Goal: Download file/media

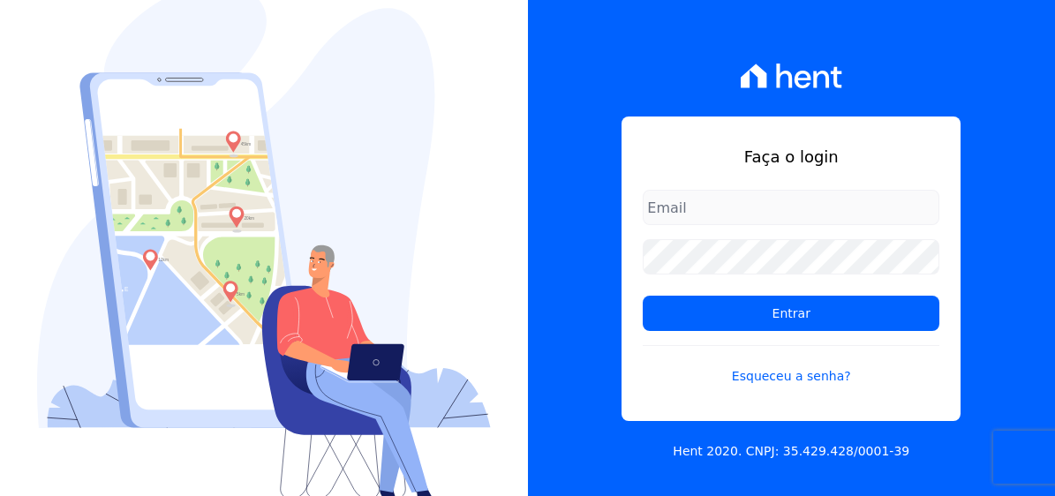
click at [778, 204] on input "email" at bounding box center [791, 207] width 297 height 35
type input "[EMAIL_ADDRESS][DOMAIN_NAME]"
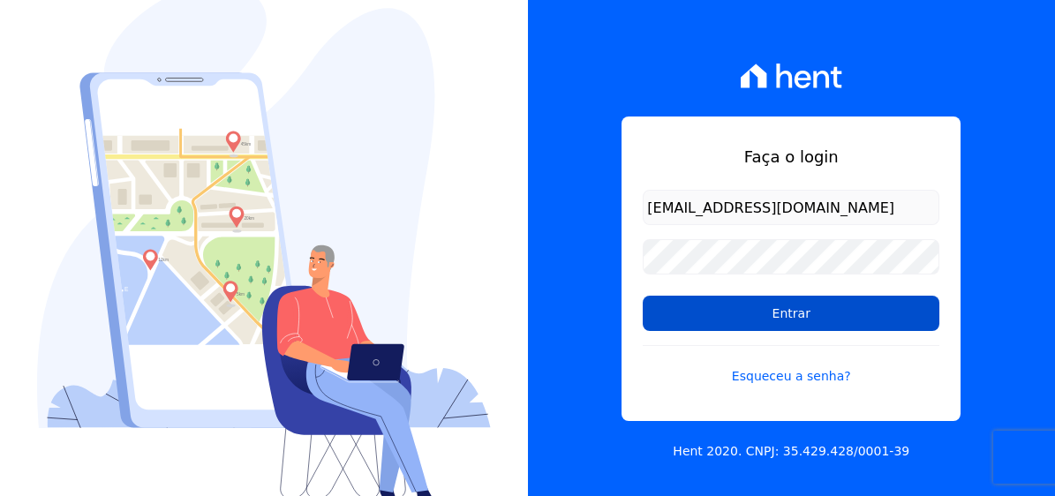
click at [814, 323] on input "Entrar" at bounding box center [791, 313] width 297 height 35
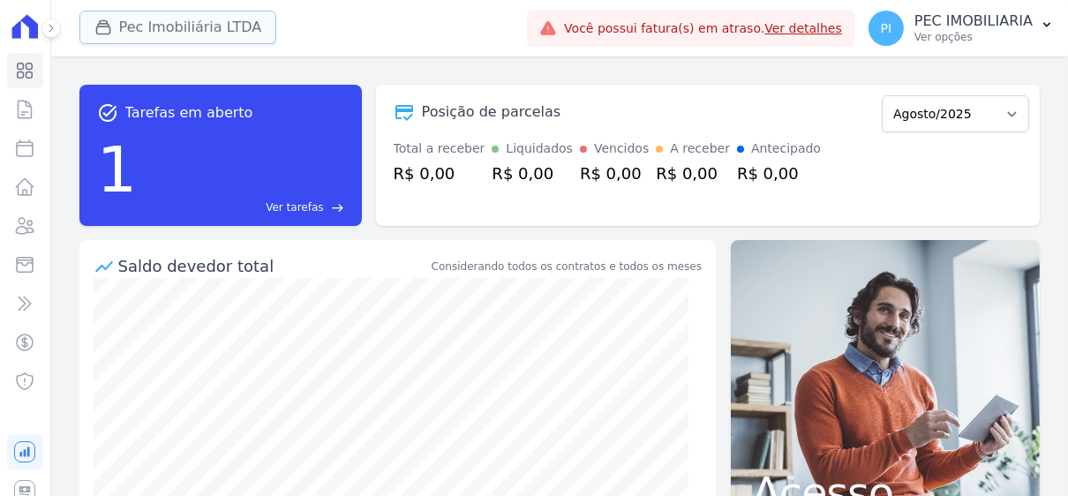
click at [201, 34] on button "Pec Imobiliária LTDA" at bounding box center [178, 28] width 198 height 34
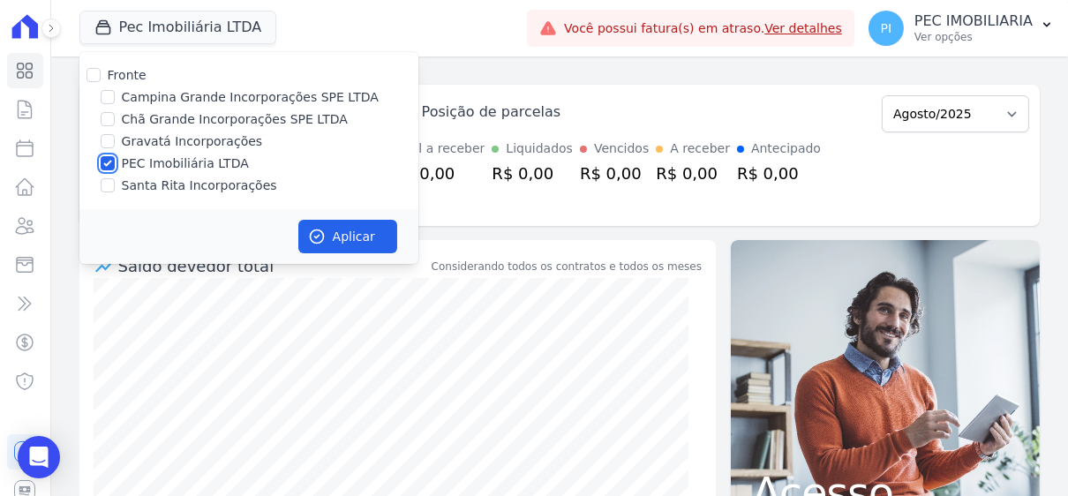
drag, startPoint x: 107, startPoint y: 166, endPoint x: 109, endPoint y: 144, distance: 22.2
click at [105, 166] on input "PEC Imobiliária LTDA" at bounding box center [108, 163] width 14 height 14
checkbox input "false"
click at [109, 116] on input "Chã Grande Incorporações SPE LTDA" at bounding box center [108, 119] width 14 height 14
checkbox input "true"
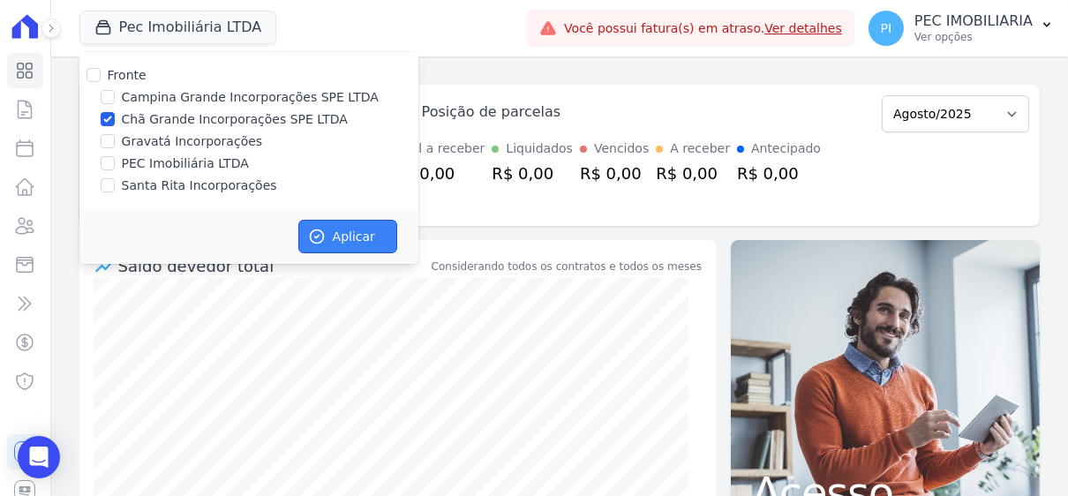
click at [347, 237] on button "Aplicar" at bounding box center [347, 237] width 99 height 34
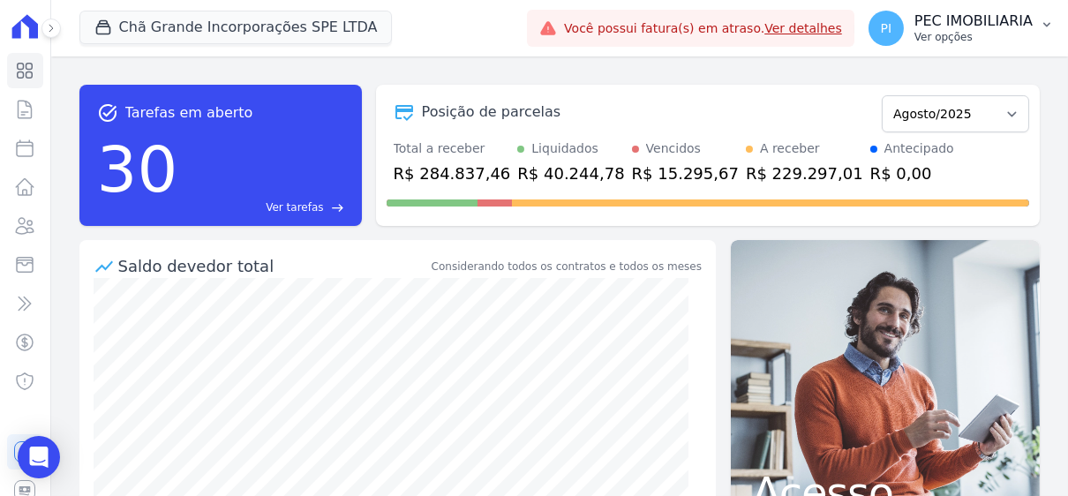
click at [953, 20] on p "PEC IMOBILIARIA" at bounding box center [974, 21] width 118 height 18
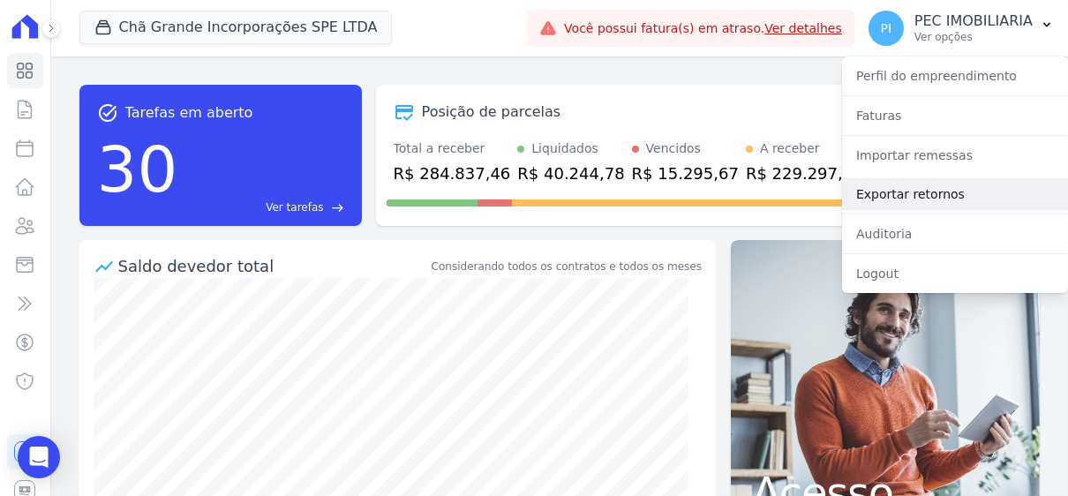
click at [883, 199] on link "Exportar retornos" at bounding box center [955, 194] width 226 height 32
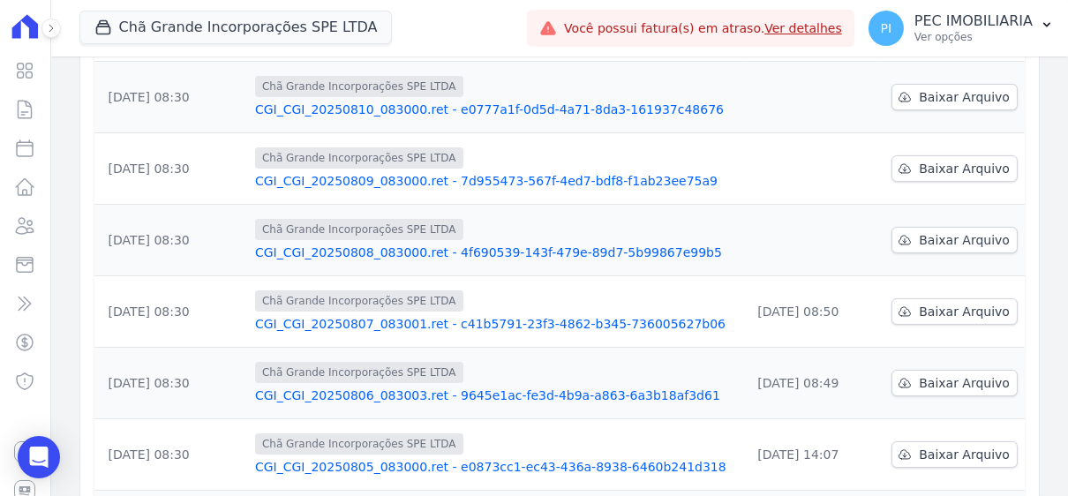
scroll to position [353, 0]
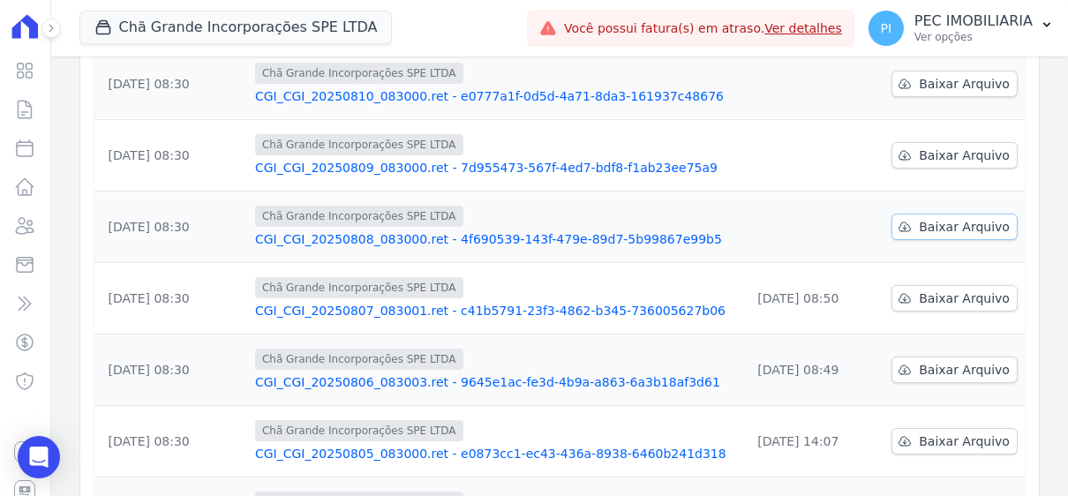
click at [943, 218] on span "Baixar Arquivo" at bounding box center [964, 227] width 91 height 18
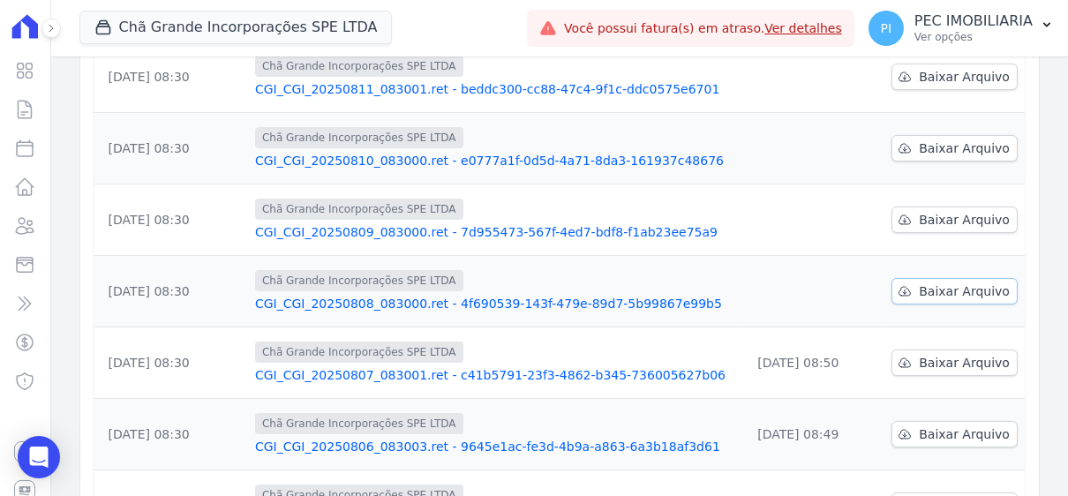
scroll to position [264, 0]
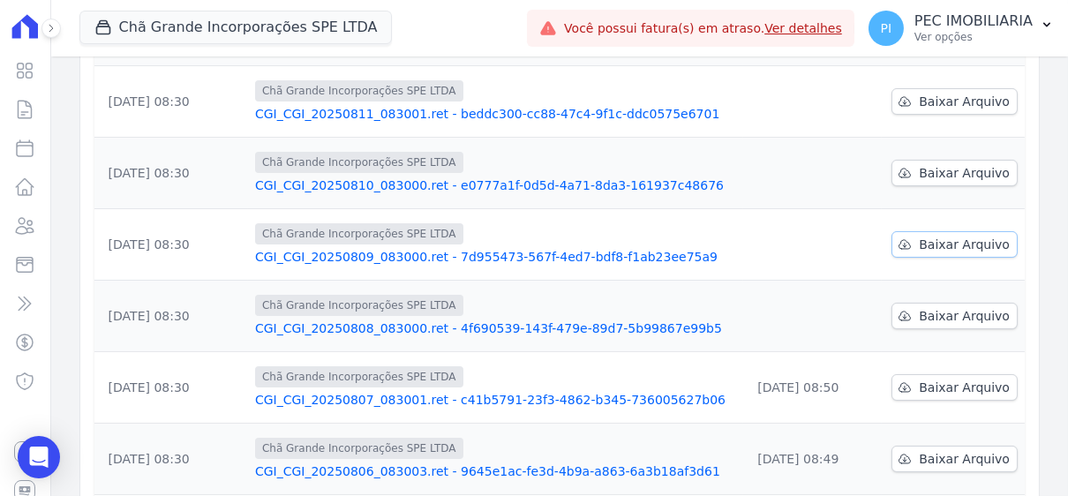
click at [973, 236] on span "Baixar Arquivo" at bounding box center [964, 245] width 91 height 18
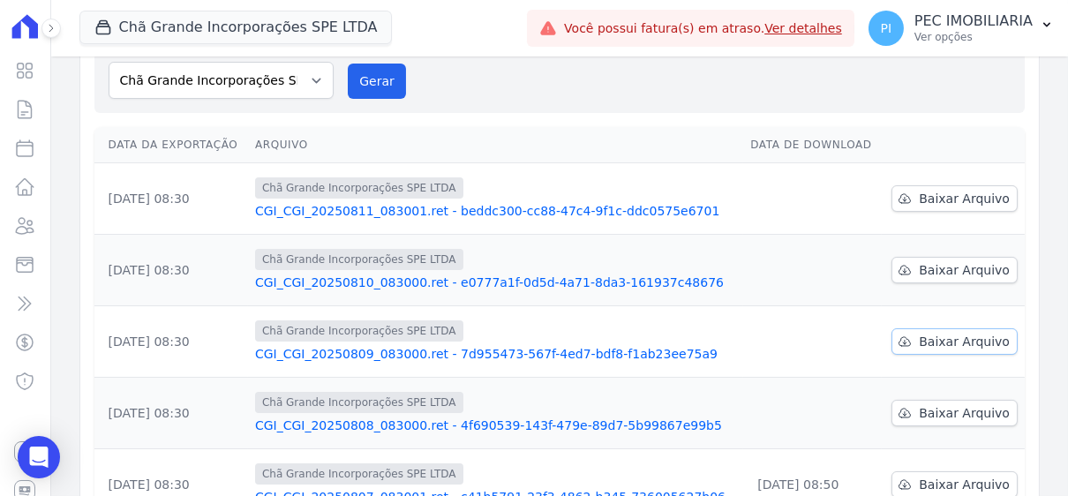
scroll to position [88, 0]
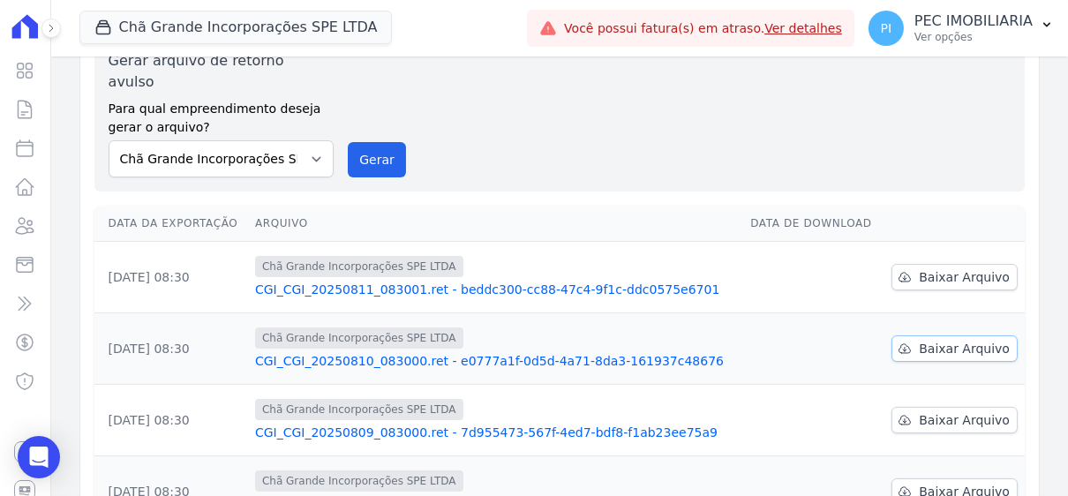
click at [949, 340] on span "Baixar Arquivo" at bounding box center [964, 349] width 91 height 18
click at [961, 268] on span "Baixar Arquivo" at bounding box center [964, 277] width 91 height 18
